Goal: Task Accomplishment & Management: Use online tool/utility

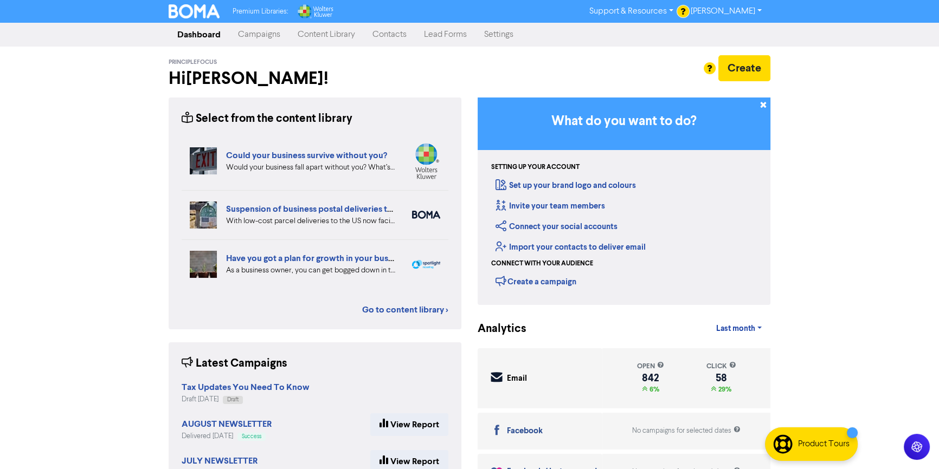
click at [253, 30] on link "Campaigns" at bounding box center [259, 35] width 60 height 22
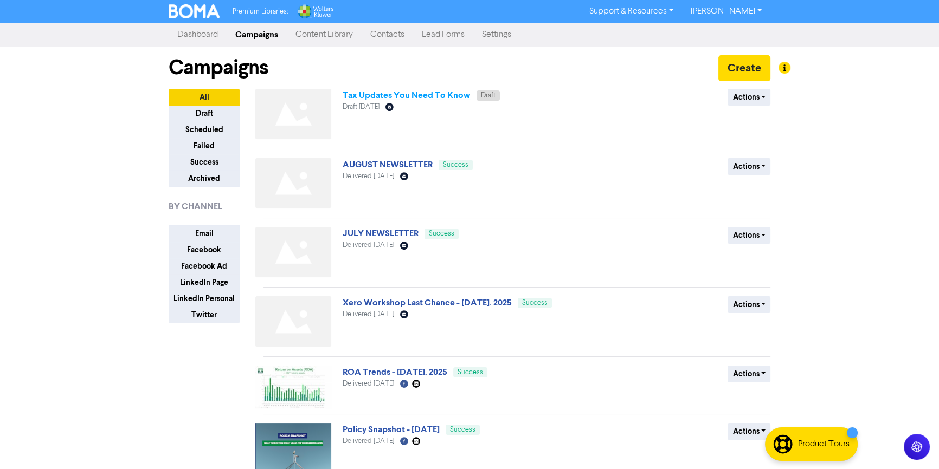
click at [417, 96] on link "Tax Updates You Need To Know" at bounding box center [407, 95] width 128 height 11
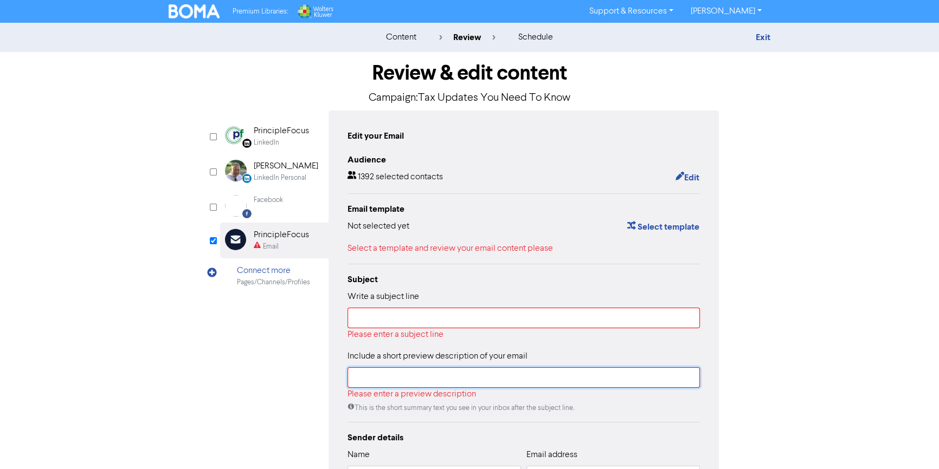
type input "[EMAIL_ADDRESS][DOMAIN_NAME]"
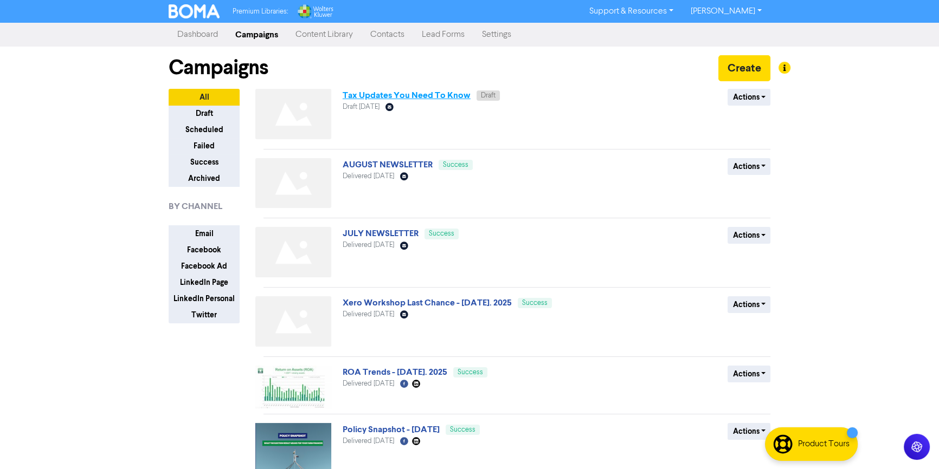
click at [392, 91] on link "Tax Updates You Need To Know" at bounding box center [407, 95] width 128 height 11
click at [733, 98] on button "Actions" at bounding box center [748, 97] width 43 height 17
